Goal: Information Seeking & Learning: Check status

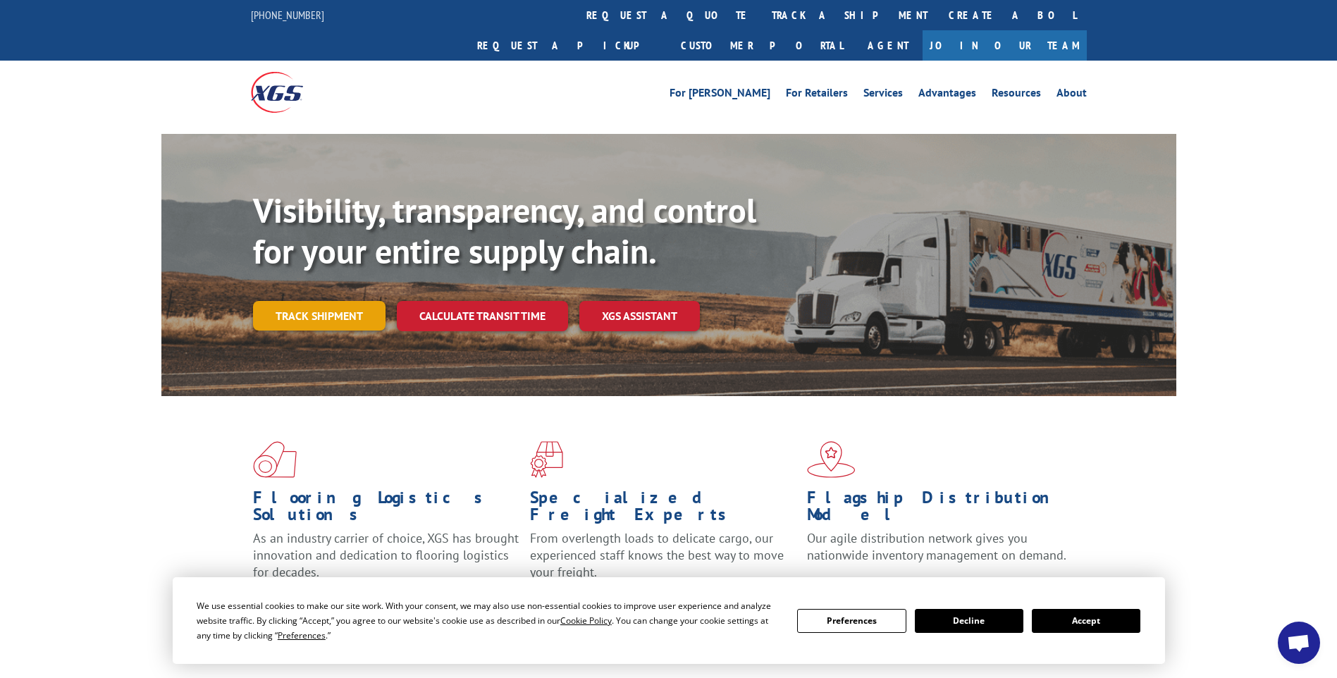
click at [323, 301] on link "Track shipment" at bounding box center [319, 316] width 133 height 30
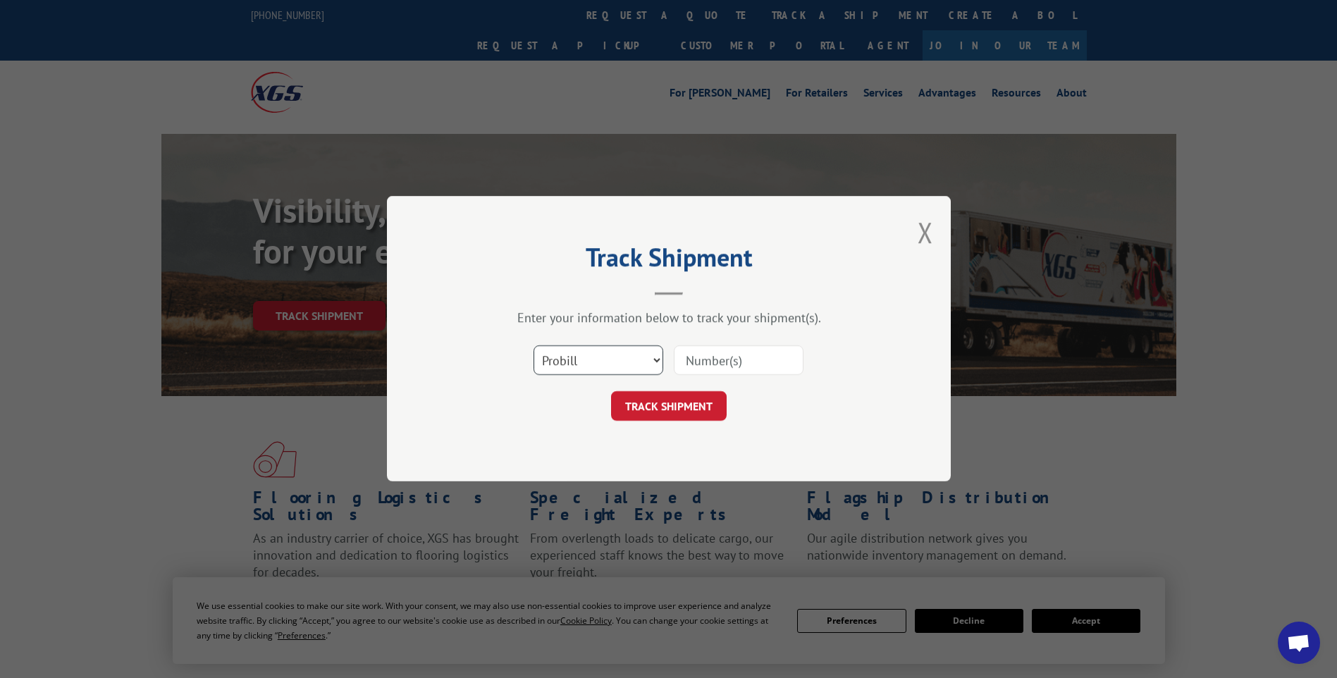
click at [644, 360] on select "Select category... Probill BOL PO" at bounding box center [599, 361] width 130 height 30
select select "bol"
click at [534, 346] on select "Select category... Probill BOL PO" at bounding box center [599, 361] width 130 height 30
click at [701, 359] on input at bounding box center [739, 361] width 130 height 30
type input "7040720"
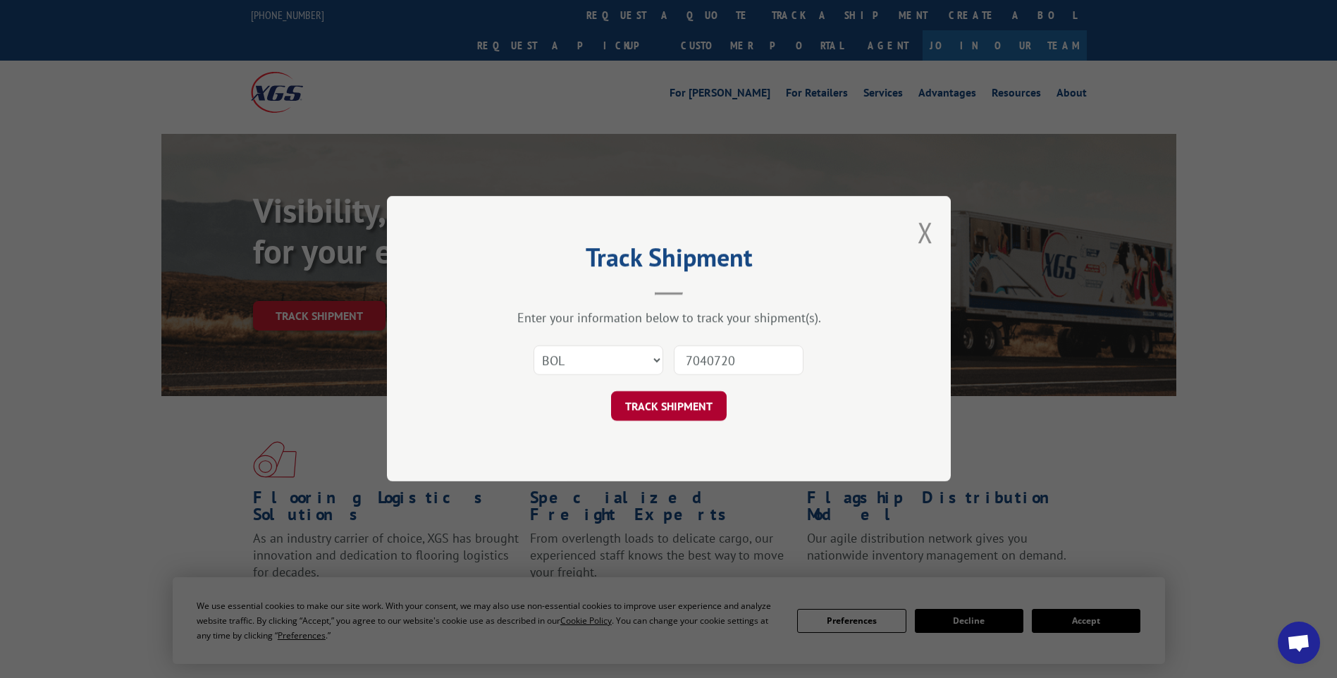
click at [682, 415] on button "TRACK SHIPMENT" at bounding box center [669, 407] width 116 height 30
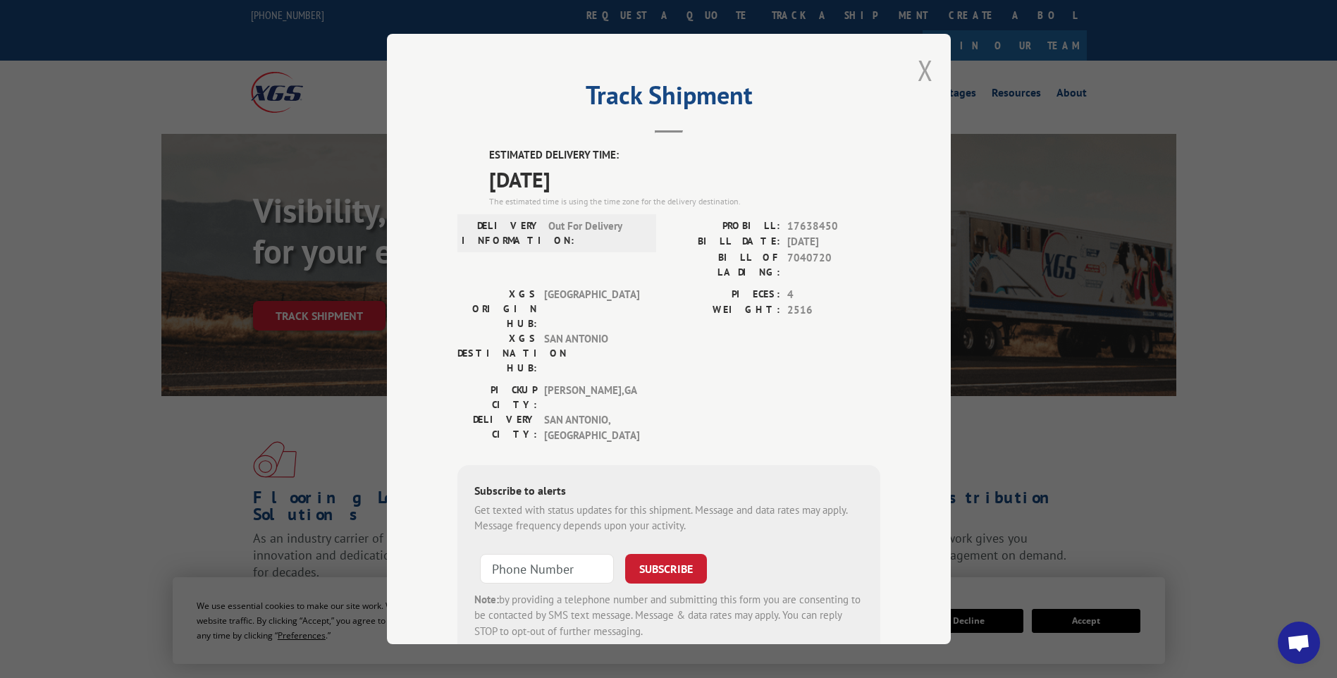
click at [923, 80] on button "Close modal" at bounding box center [926, 69] width 16 height 37
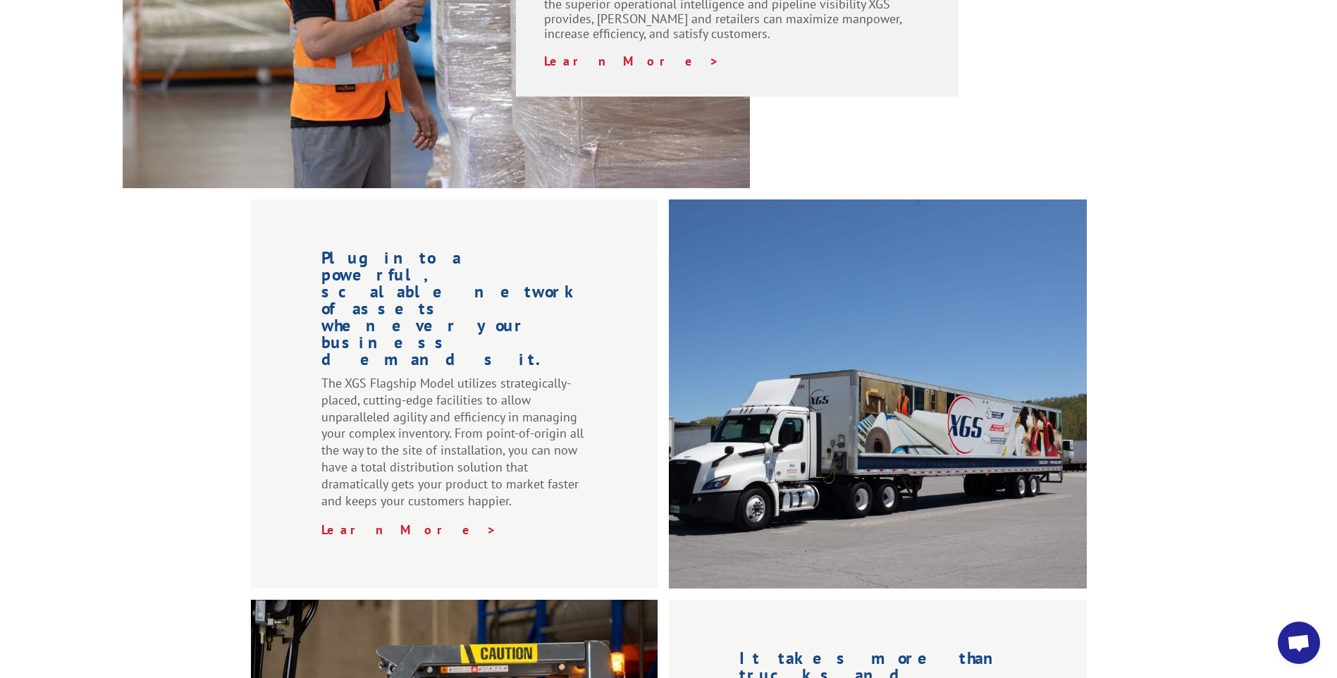
scroll to position [846, 0]
